Goal: Task Accomplishment & Management: Manage account settings

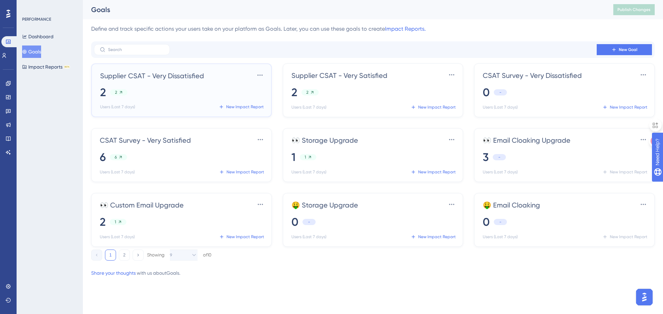
click at [148, 87] on div "2 2" at bounding box center [182, 92] width 165 height 15
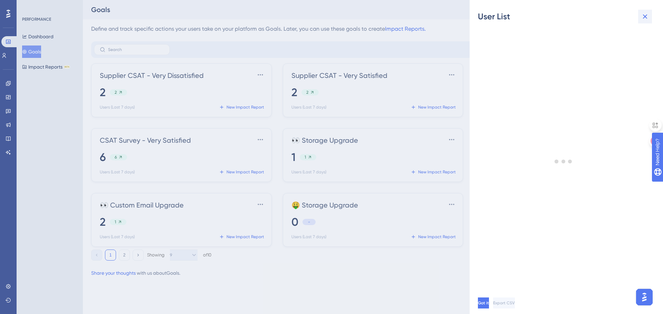
click at [650, 14] on button at bounding box center [645, 17] width 14 height 14
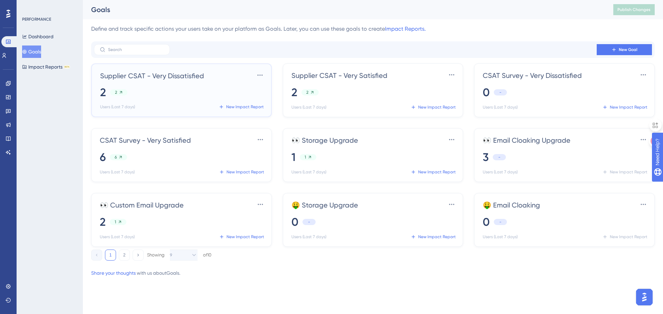
click at [179, 86] on div "2 2" at bounding box center [182, 92] width 165 height 15
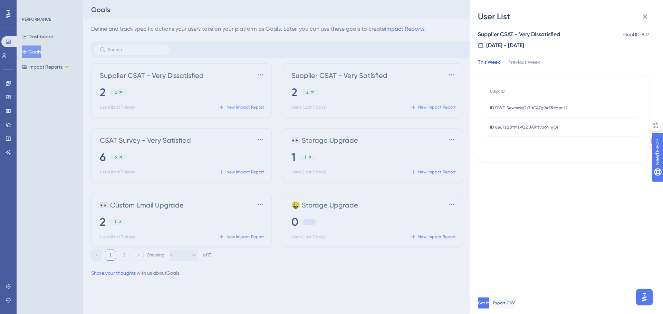
click at [533, 106] on span "ID DWEL5ewmwyOs7HC4Zg9A5RzMorU2" at bounding box center [528, 108] width 77 height 6
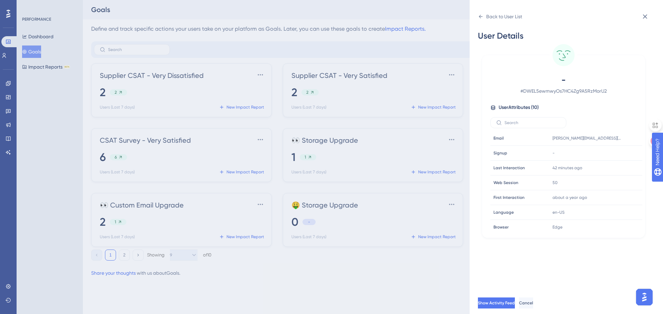
click at [9, 84] on div "Back to User List User Details - # DWEL5ewmwyOs7HC4Zg9A5RzMorU2 User Attributes…" at bounding box center [331, 157] width 663 height 314
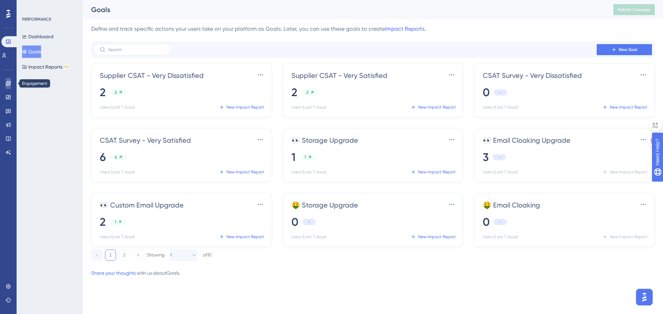
click at [9, 84] on icon at bounding box center [8, 83] width 4 height 4
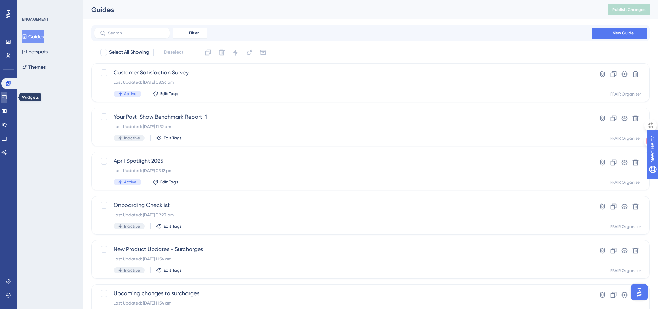
click at [7, 99] on icon at bounding box center [4, 98] width 6 height 6
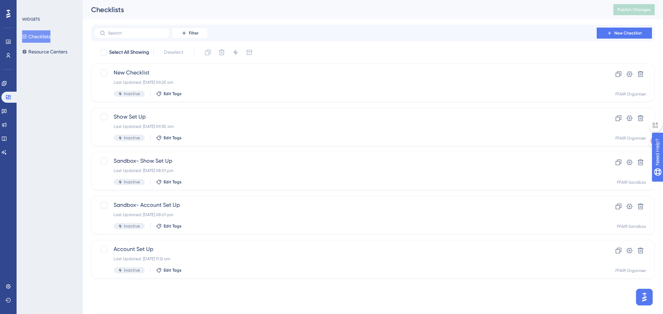
click at [7, 105] on div "Engagement Widgets Feedback Product Updates Knowledge Base AI Assistant" at bounding box center [8, 118] width 14 height 80
click at [7, 112] on icon at bounding box center [4, 111] width 5 height 4
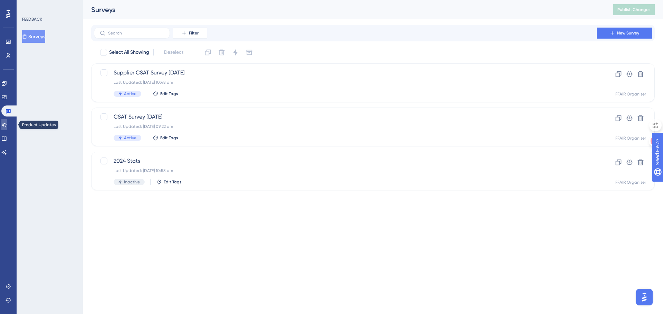
click at [7, 124] on link at bounding box center [4, 124] width 6 height 11
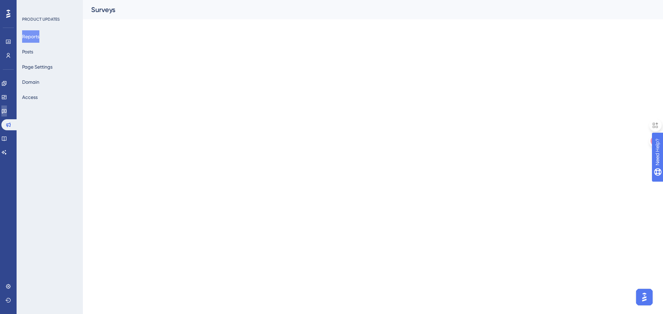
click at [7, 108] on link at bounding box center [4, 111] width 6 height 11
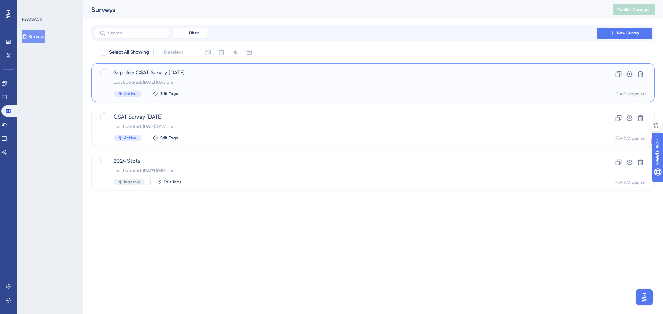
click at [274, 95] on div "Active Edit Tags" at bounding box center [345, 94] width 463 height 6
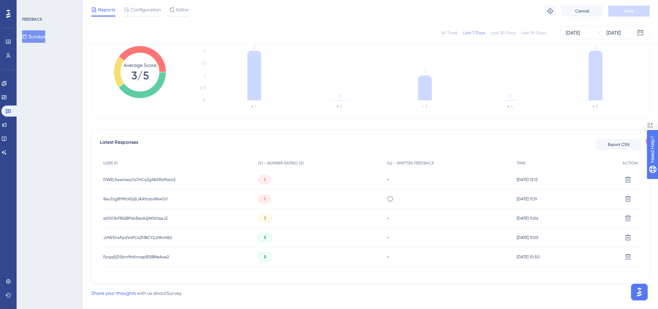
scroll to position [119, 0]
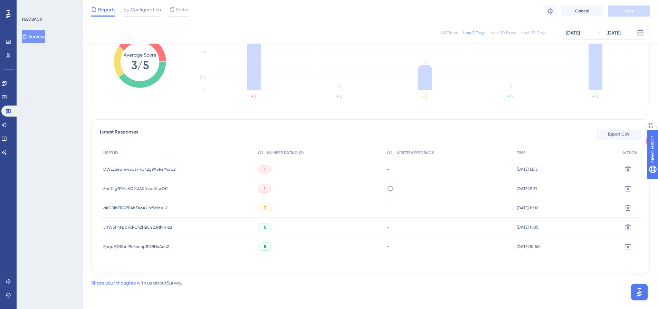
click at [156, 167] on span "DWEL5ewmwyOs7HC4Zg9A5RzMorU2" at bounding box center [139, 170] width 72 height 6
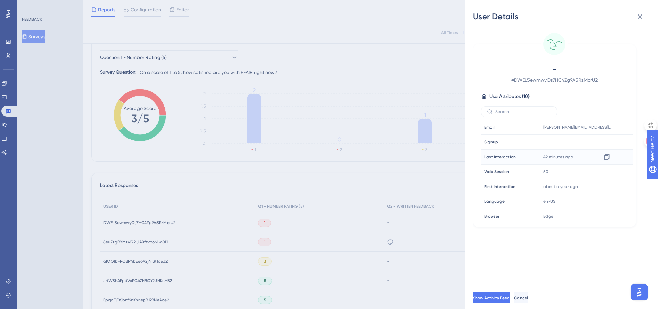
scroll to position [50, 0]
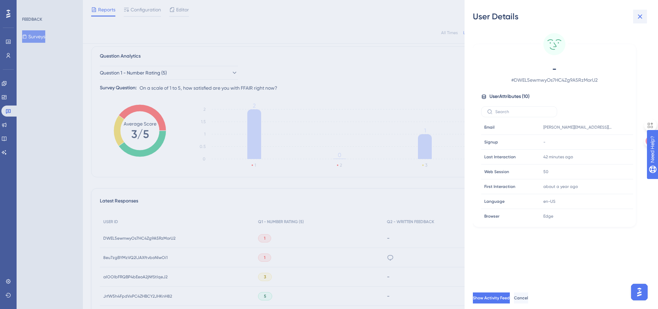
click at [642, 17] on icon at bounding box center [639, 16] width 8 height 8
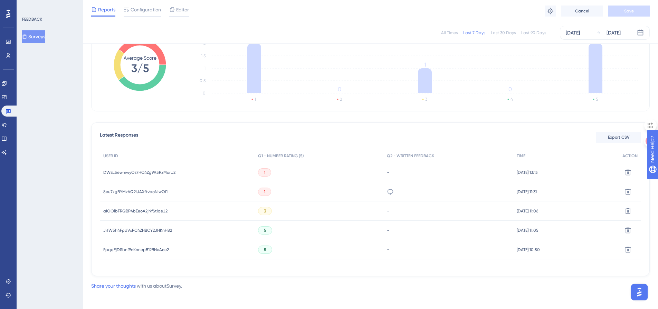
scroll to position [119, 0]
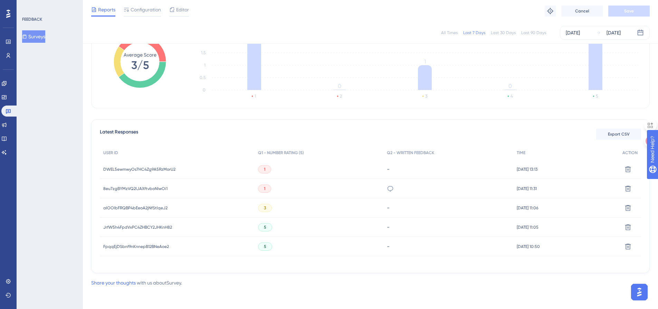
click at [150, 174] on div "DWEL5ewmwyOs7HC4Zg9A5RzMorU2 DWEL5ewmwyOs7HC4Zg9A5RzMorU2" at bounding box center [139, 169] width 72 height 19
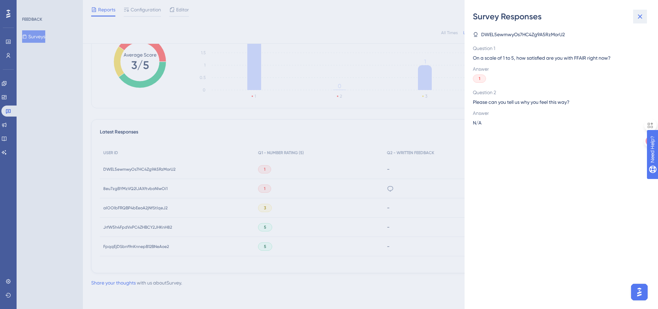
click at [640, 17] on icon at bounding box center [639, 16] width 8 height 8
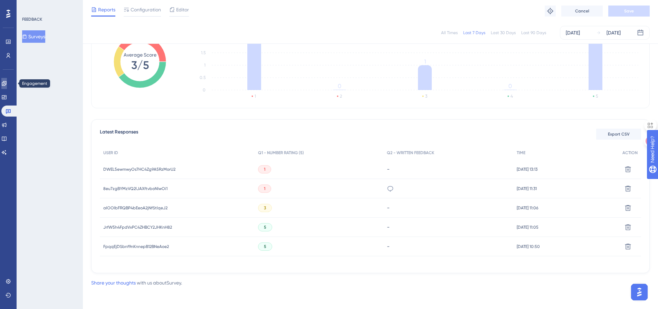
click at [7, 83] on icon at bounding box center [4, 84] width 6 height 6
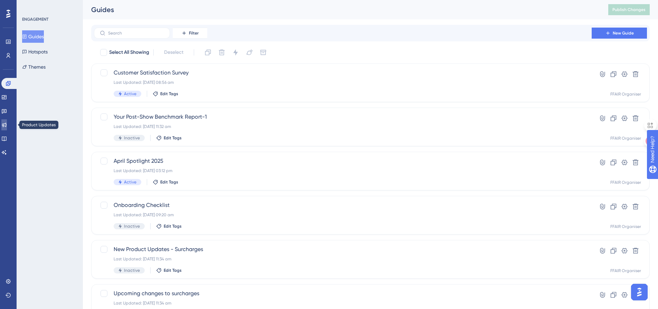
click at [7, 122] on icon at bounding box center [4, 125] width 6 height 6
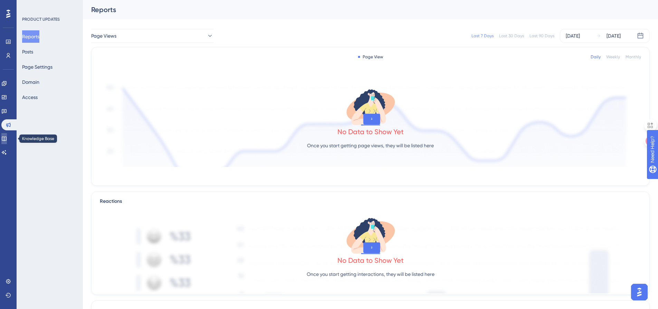
click at [7, 135] on link at bounding box center [4, 138] width 6 height 11
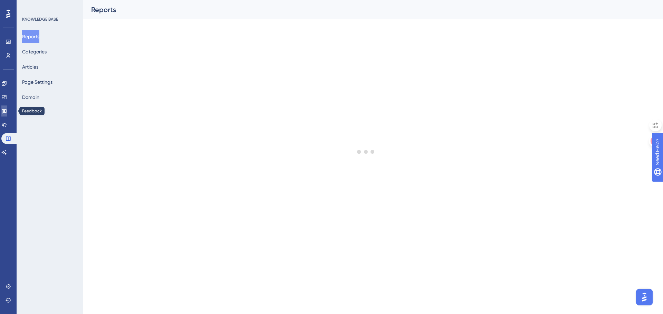
click at [7, 110] on icon at bounding box center [4, 111] width 6 height 6
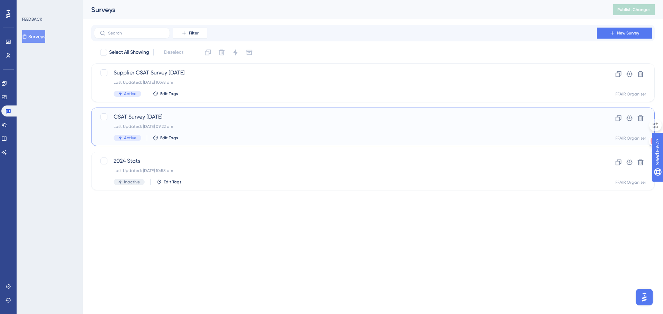
click at [235, 118] on span "CSAT Survey [DATE]" at bounding box center [345, 117] width 463 height 8
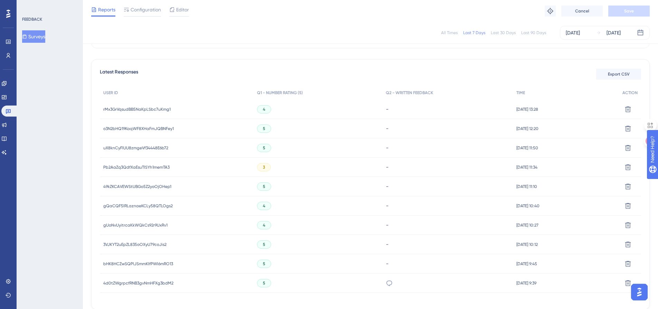
scroll to position [207, 0]
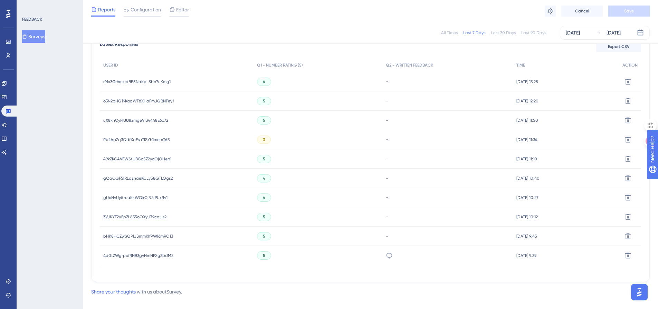
click at [148, 79] on span "rMx3GrVqsudBB5NaKpLSbc7uKmg1" at bounding box center [136, 82] width 67 height 6
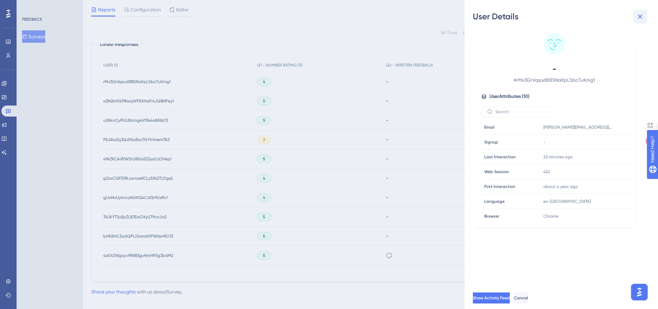
click at [640, 15] on icon at bounding box center [639, 16] width 8 height 8
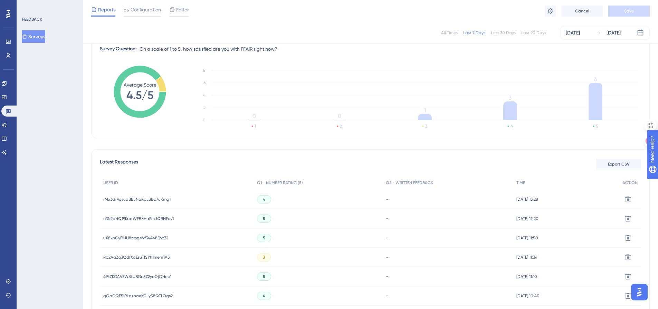
scroll to position [78, 0]
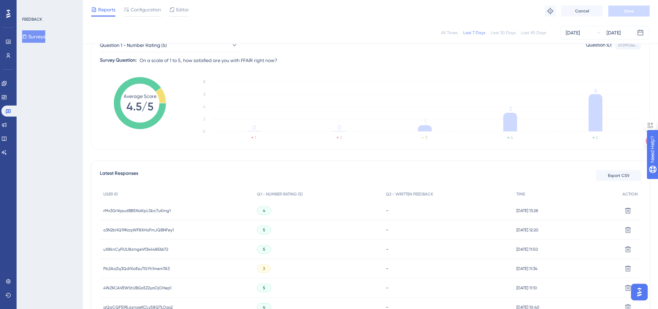
click at [38, 40] on button "Surveys" at bounding box center [33, 36] width 23 height 12
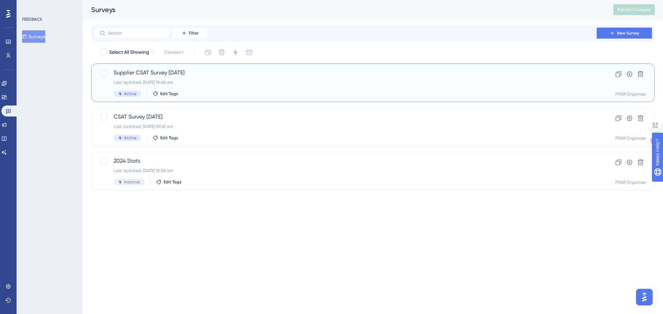
click at [236, 83] on div "Last Updated: [DATE] 10:48 am" at bounding box center [345, 83] width 463 height 6
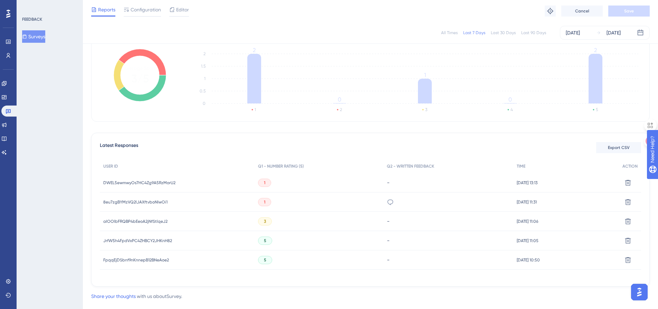
scroll to position [119, 0]
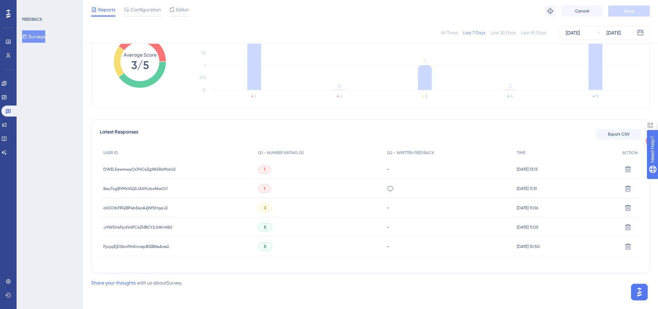
click at [387, 185] on div "no flexibility on settings, its all or nothing and can't specify per customer s…" at bounding box center [390, 188] width 7 height 19
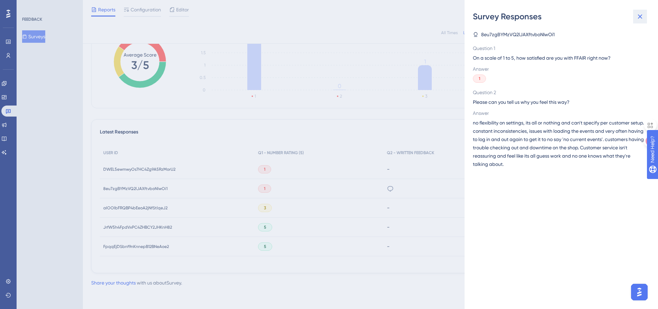
drag, startPoint x: 640, startPoint y: 14, endPoint x: 109, endPoint y: 27, distance: 530.7
click at [640, 14] on icon at bounding box center [639, 16] width 8 height 8
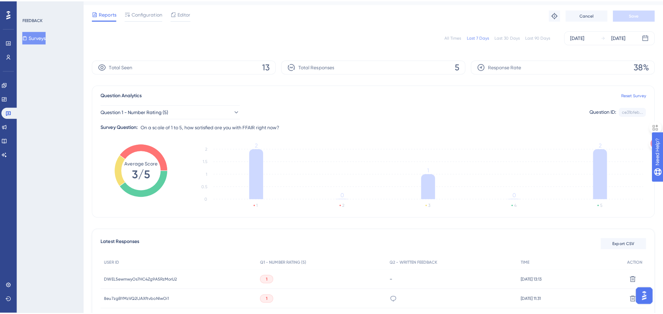
scroll to position [0, 0]
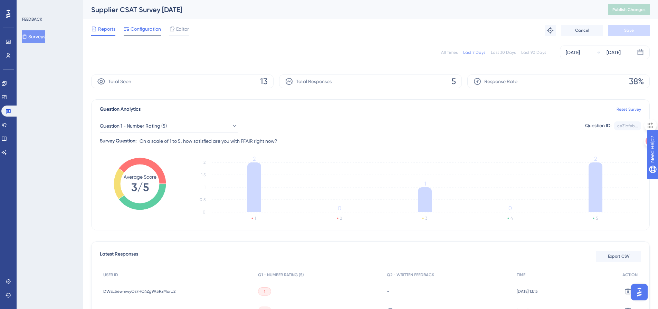
click at [151, 33] on span "Configuration" at bounding box center [145, 29] width 30 height 8
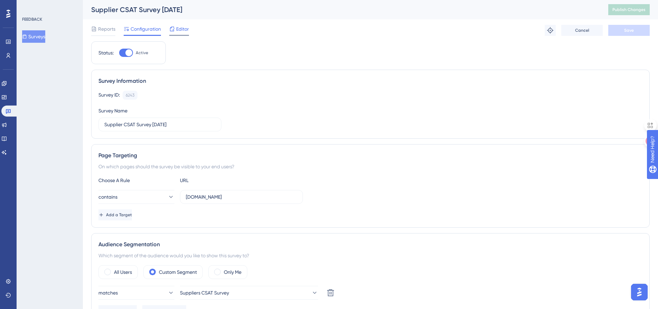
click at [177, 29] on span "Editor" at bounding box center [182, 29] width 13 height 8
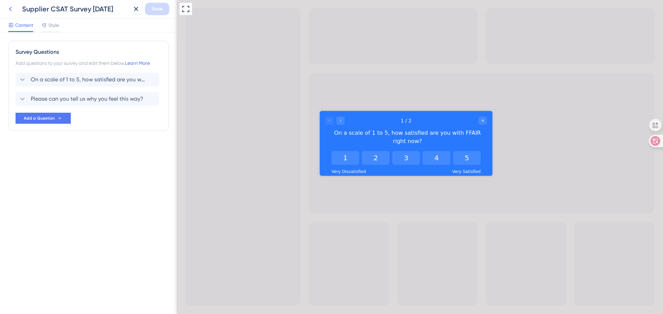
click at [9, 7] on icon at bounding box center [10, 9] width 8 height 8
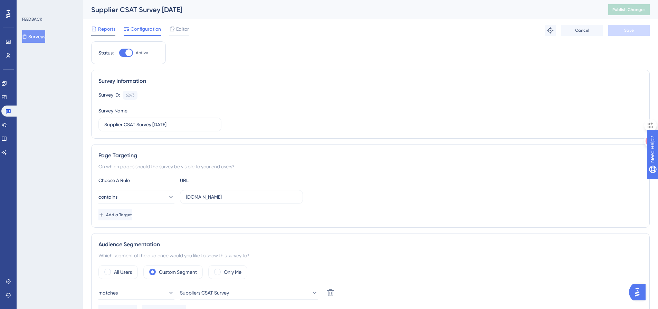
click at [107, 28] on span "Reports" at bounding box center [106, 29] width 17 height 8
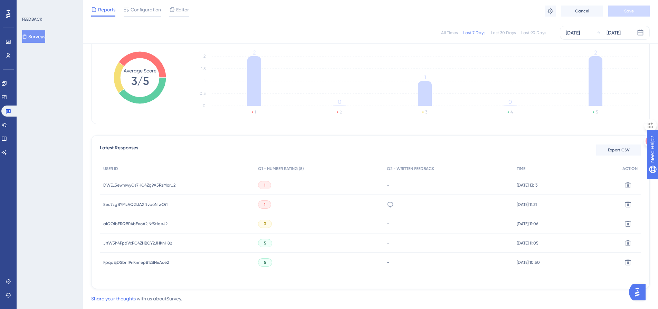
scroll to position [119, 0]
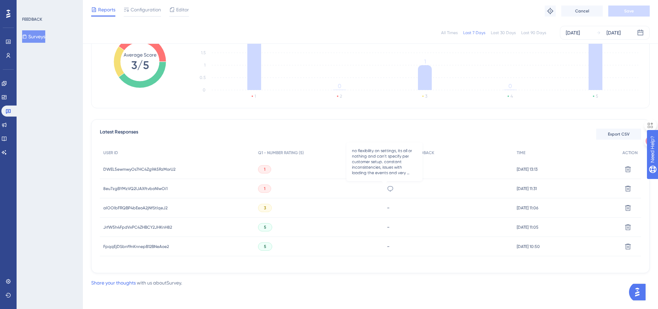
click at [387, 188] on icon at bounding box center [390, 189] width 6 height 6
